Goal: Information Seeking & Learning: Learn about a topic

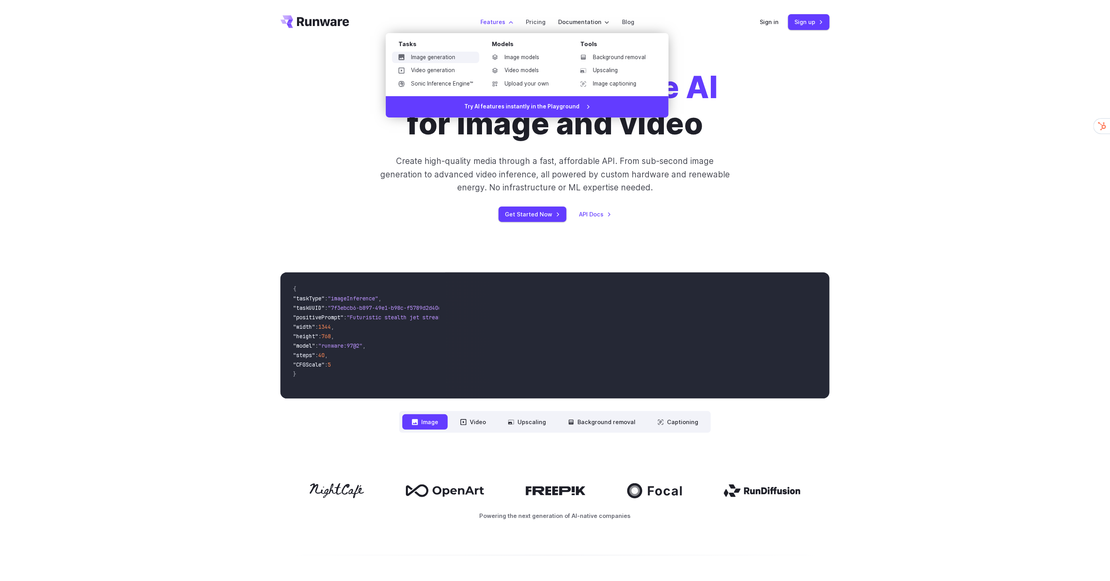
click at [446, 54] on link "Image generation" at bounding box center [435, 58] width 87 height 12
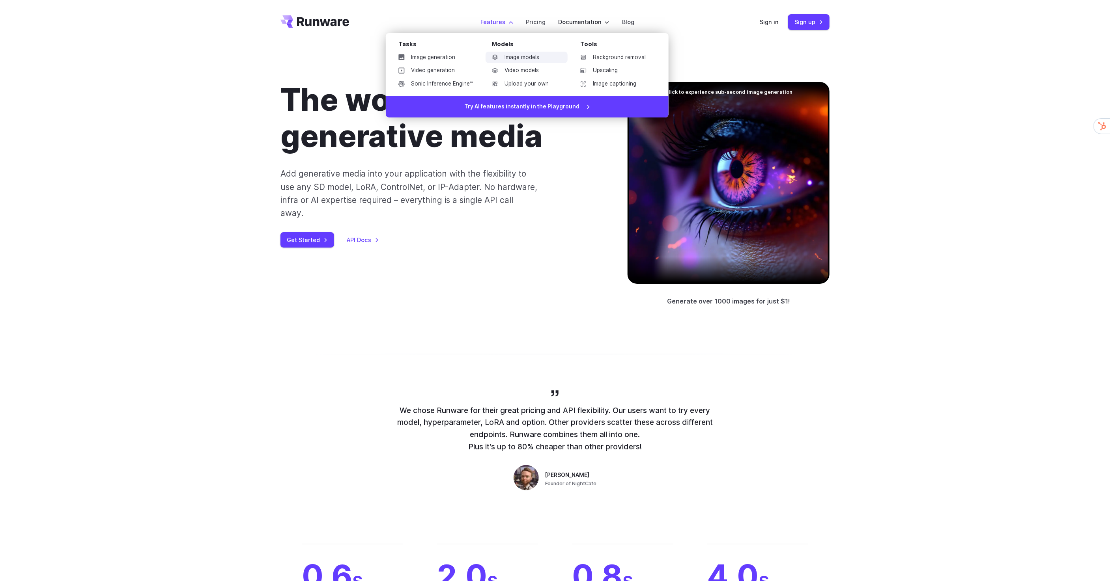
click at [520, 58] on link "Image models" at bounding box center [526, 58] width 82 height 12
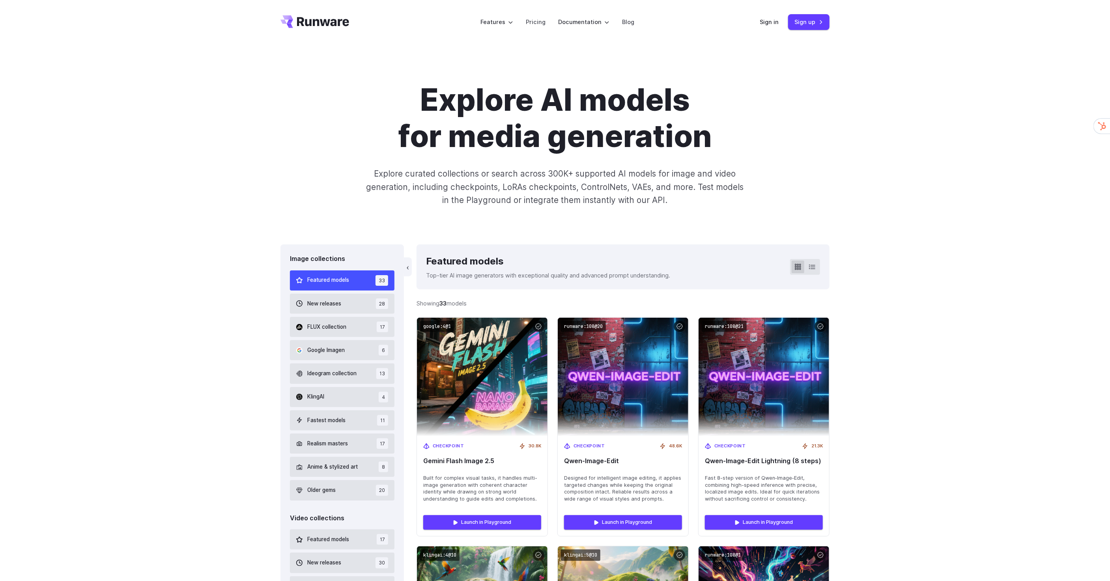
drag, startPoint x: 277, startPoint y: 136, endPoint x: 381, endPoint y: 97, distance: 111.3
click at [288, 135] on div "Explore AI models for media generation Explore curated collections or search ac…" at bounding box center [555, 144] width 568 height 125
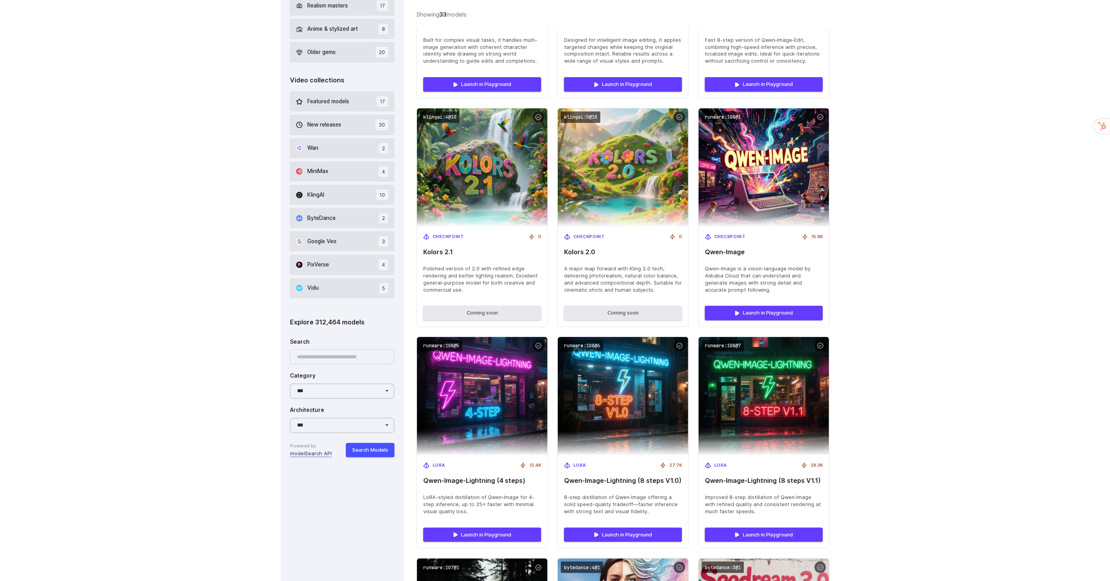
scroll to position [157, 0]
